Goal: Information Seeking & Learning: Learn about a topic

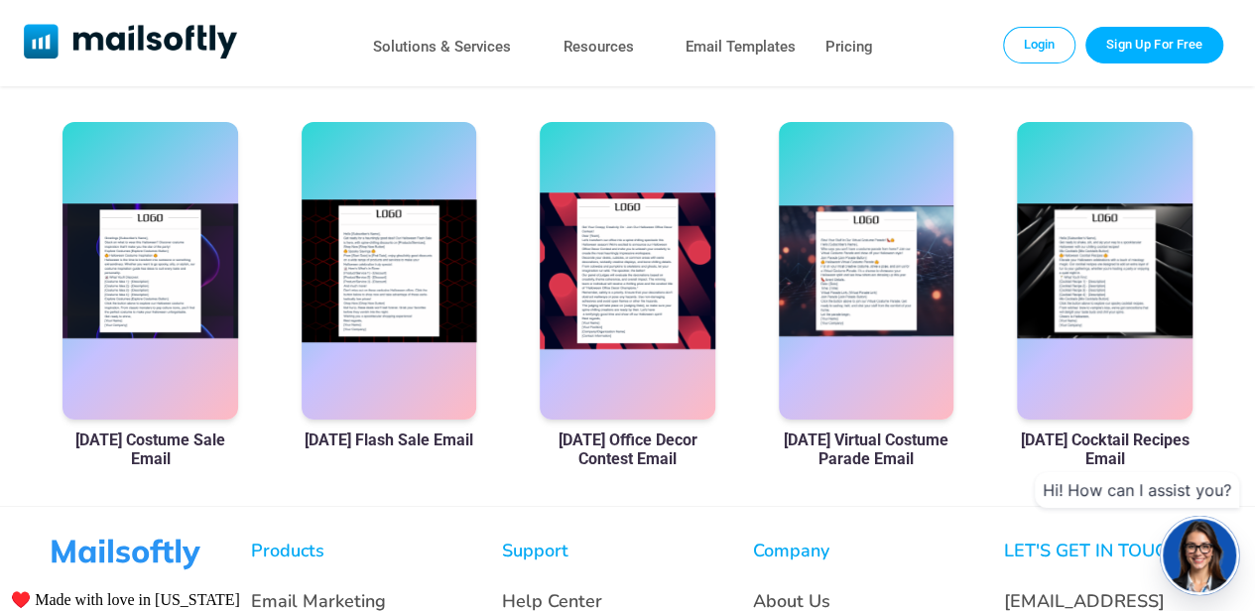
scroll to position [695, 0]
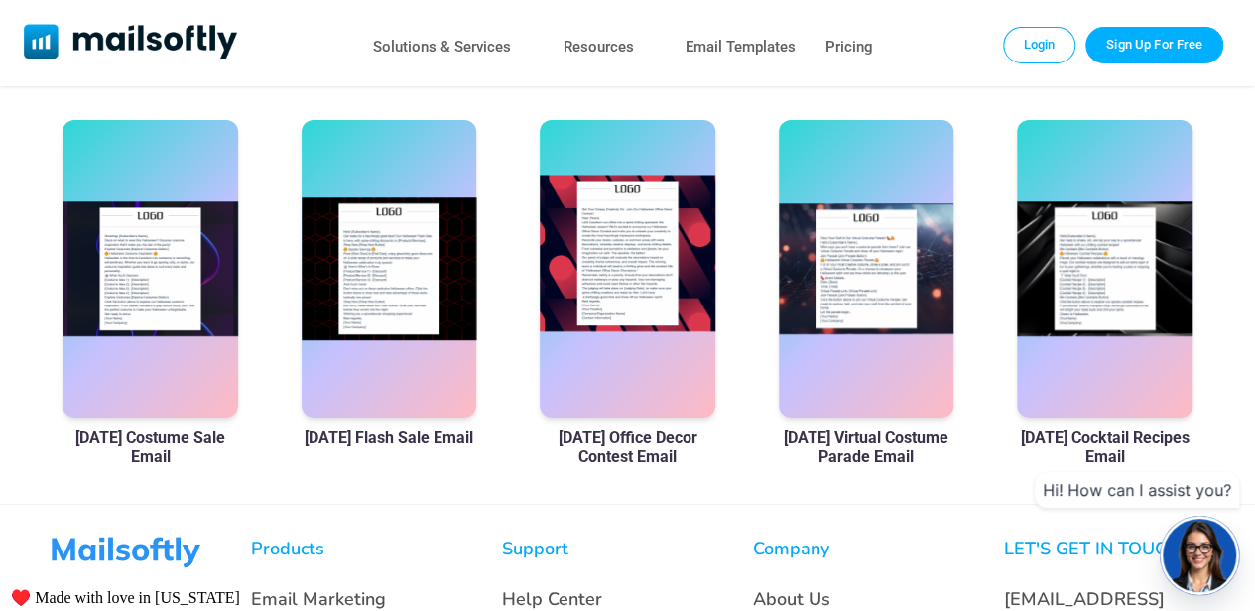
click at [640, 285] on div at bounding box center [628, 269] width 176 height 298
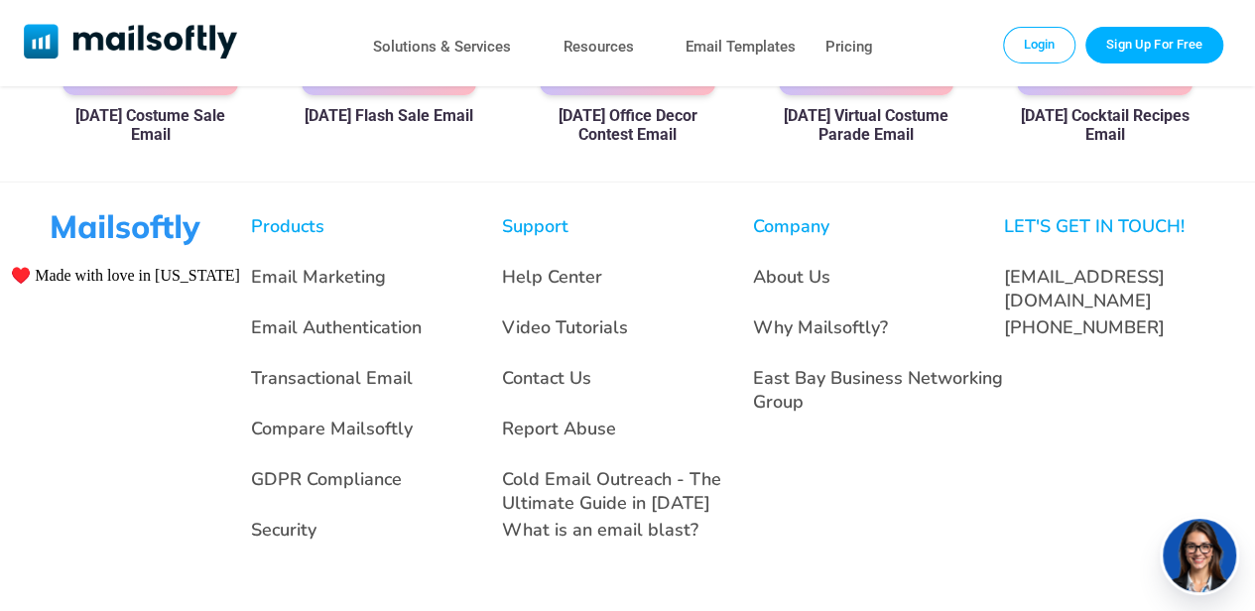
scroll to position [467, 0]
